Goal: Use online tool/utility: Utilize a website feature to perform a specific function

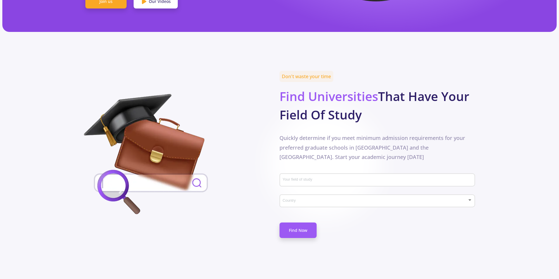
scroll to position [234, 0]
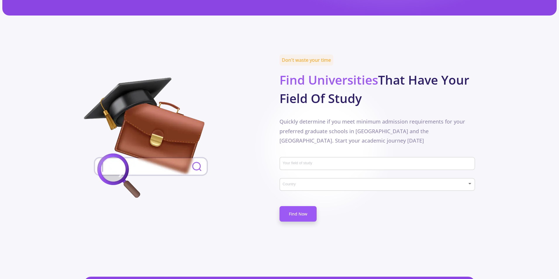
click at [339, 161] on input "Your field of study" at bounding box center [379, 163] width 192 height 5
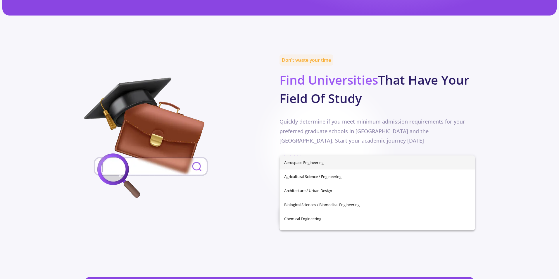
click at [214, 142] on img at bounding box center [151, 139] width 134 height 123
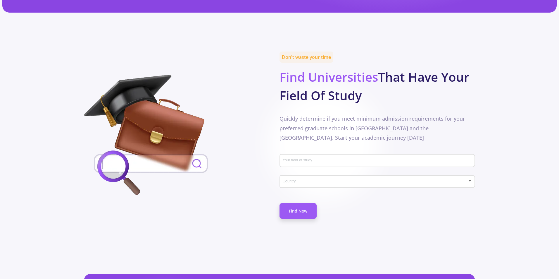
scroll to position [410, 0]
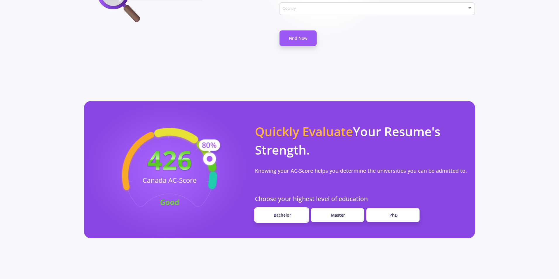
click at [279, 212] on span "Bachelor" at bounding box center [283, 215] width 18 height 6
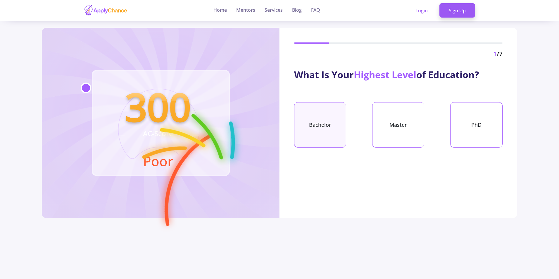
click at [326, 122] on div "Bachelor" at bounding box center [320, 124] width 52 height 45
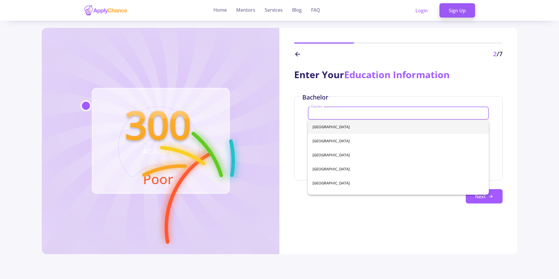
click at [366, 112] on input "Country" at bounding box center [399, 113] width 177 height 5
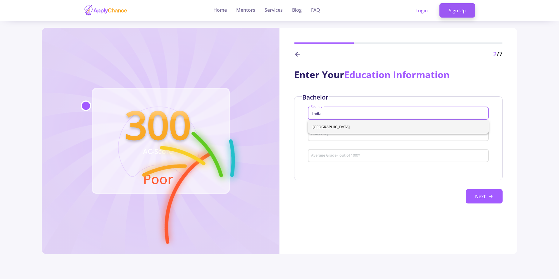
click at [360, 129] on span "[GEOGRAPHIC_DATA]" at bounding box center [399, 127] width 172 height 14
type input "[GEOGRAPHIC_DATA]"
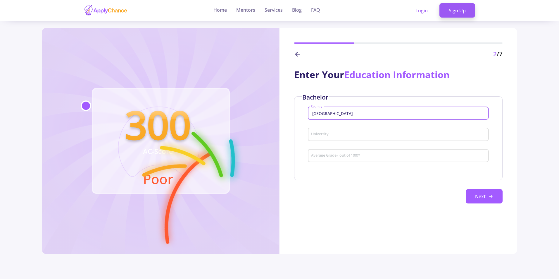
click at [336, 133] on input "University" at bounding box center [399, 134] width 177 height 5
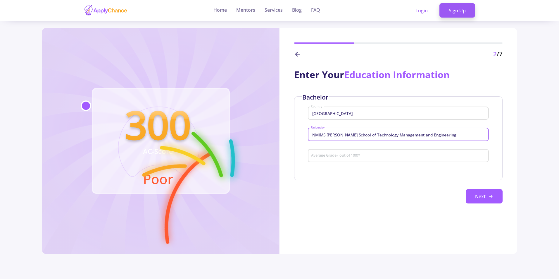
type input "NMIMS [PERSON_NAME] School of Technology Management and Engineering"
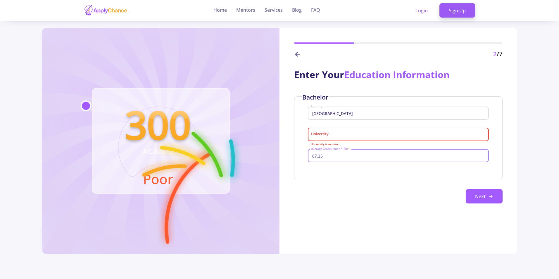
type input "87.25"
click at [419, 198] on div "Next" at bounding box center [398, 196] width 209 height 15
click at [479, 195] on button "Next" at bounding box center [484, 196] width 37 height 15
click at [363, 141] on div "University" at bounding box center [398, 133] width 175 height 15
click at [362, 138] on div "University" at bounding box center [398, 133] width 175 height 15
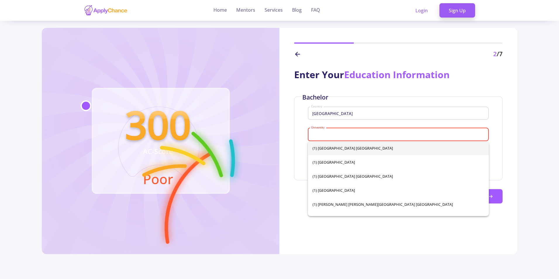
click at [325, 133] on input "University" at bounding box center [399, 134] width 177 height 5
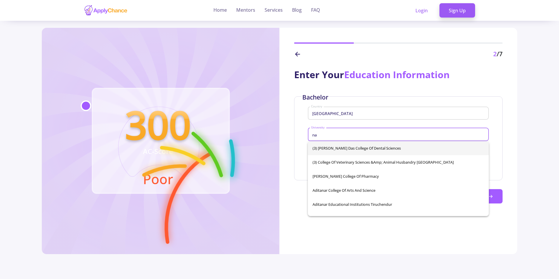
type input "n"
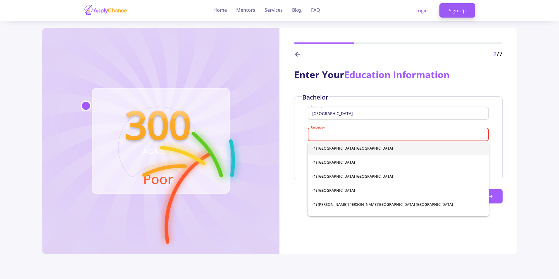
type input "m"
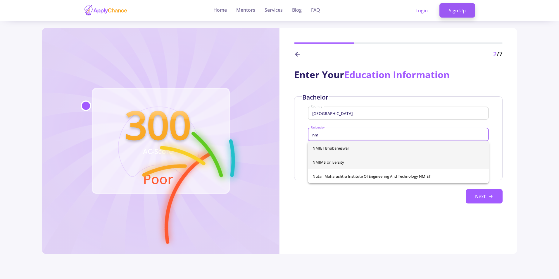
click at [339, 164] on span "NMIMS University" at bounding box center [399, 162] width 172 height 14
type input "NMIMS University"
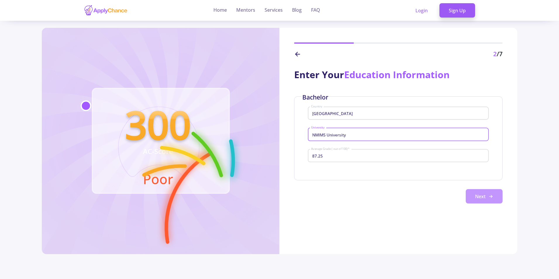
click at [481, 203] on button "Next" at bounding box center [484, 196] width 37 height 15
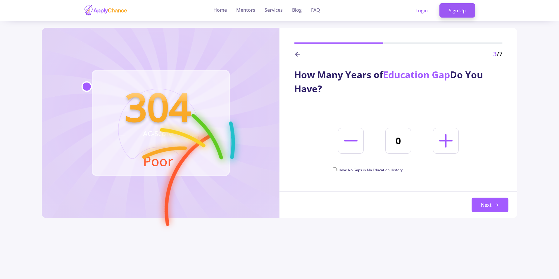
click at [336, 168] on input "I Have No Gaps in My Education History" at bounding box center [335, 169] width 4 height 4
checkbox input "true"
click at [498, 207] on button "Next" at bounding box center [490, 204] width 37 height 15
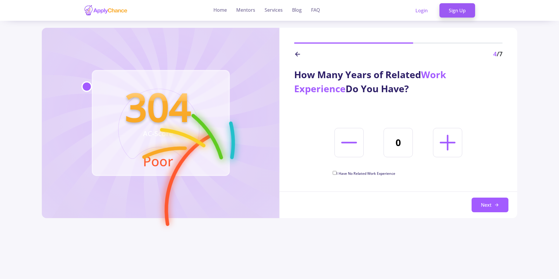
click at [400, 141] on input "0" at bounding box center [398, 142] width 29 height 29
click at [497, 204] on icon at bounding box center [497, 204] width 5 height 5
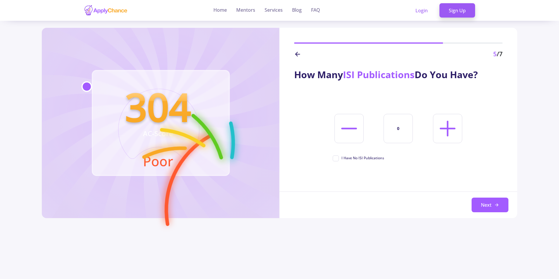
click at [336, 158] on span "I Have No ISI Publications" at bounding box center [358, 157] width 51 height 5
click at [336, 158] on input "I Have No ISI Publications" at bounding box center [335, 157] width 4 height 4
checkbox input "true"
click at [480, 201] on button "Next" at bounding box center [490, 204] width 37 height 15
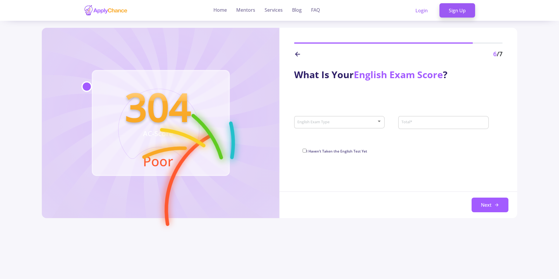
click at [355, 124] on span at bounding box center [338, 122] width 78 height 4
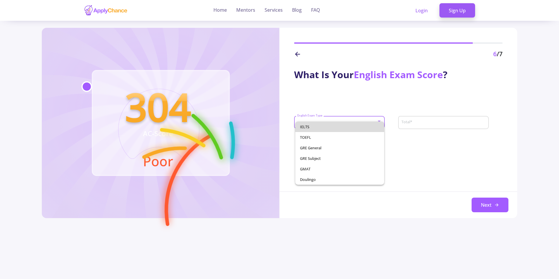
click at [352, 130] on span "IELTS" at bounding box center [340, 126] width 80 height 11
click at [453, 123] on input "Total *" at bounding box center [444, 122] width 87 height 5
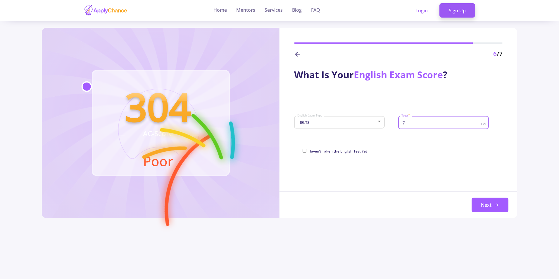
type input "7"
click at [445, 172] on div "What Is Your English Exam Score ? IELTS English Exam Type 7 Total * 0/9 I Haven…" at bounding box center [399, 138] width 238 height 159
click at [486, 208] on button "Next" at bounding box center [490, 204] width 37 height 15
